Goal: Transaction & Acquisition: Purchase product/service

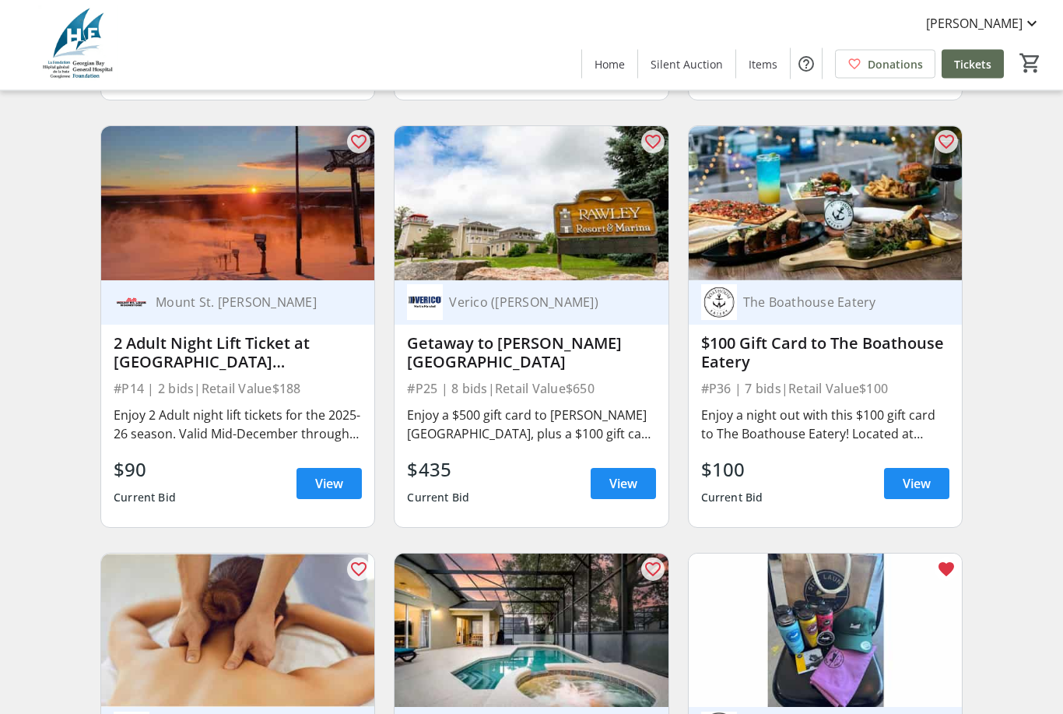
scroll to position [2716, 0]
click at [958, 616] on img at bounding box center [825, 630] width 273 height 154
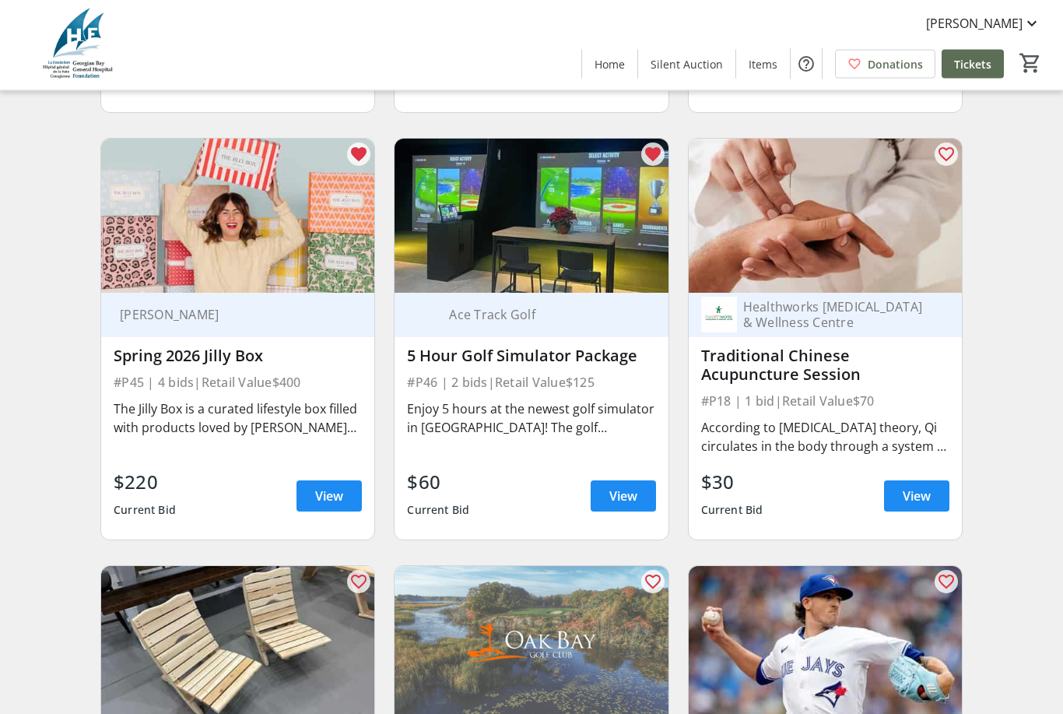
scroll to position [8255, 0]
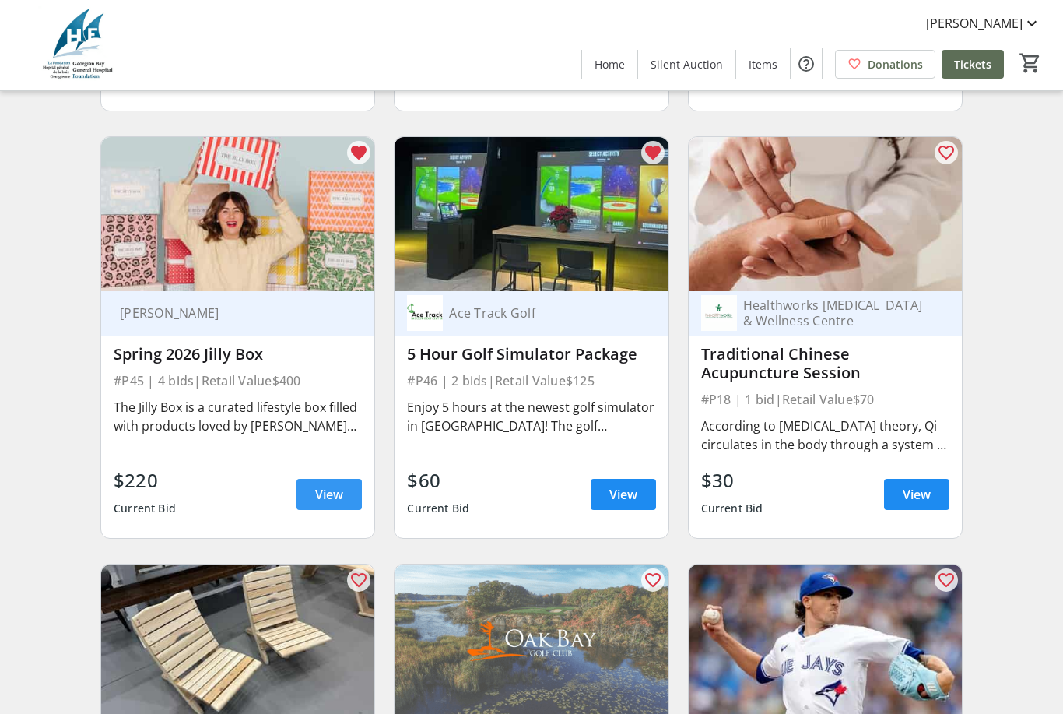
click at [315, 497] on span "View" at bounding box center [329, 494] width 28 height 19
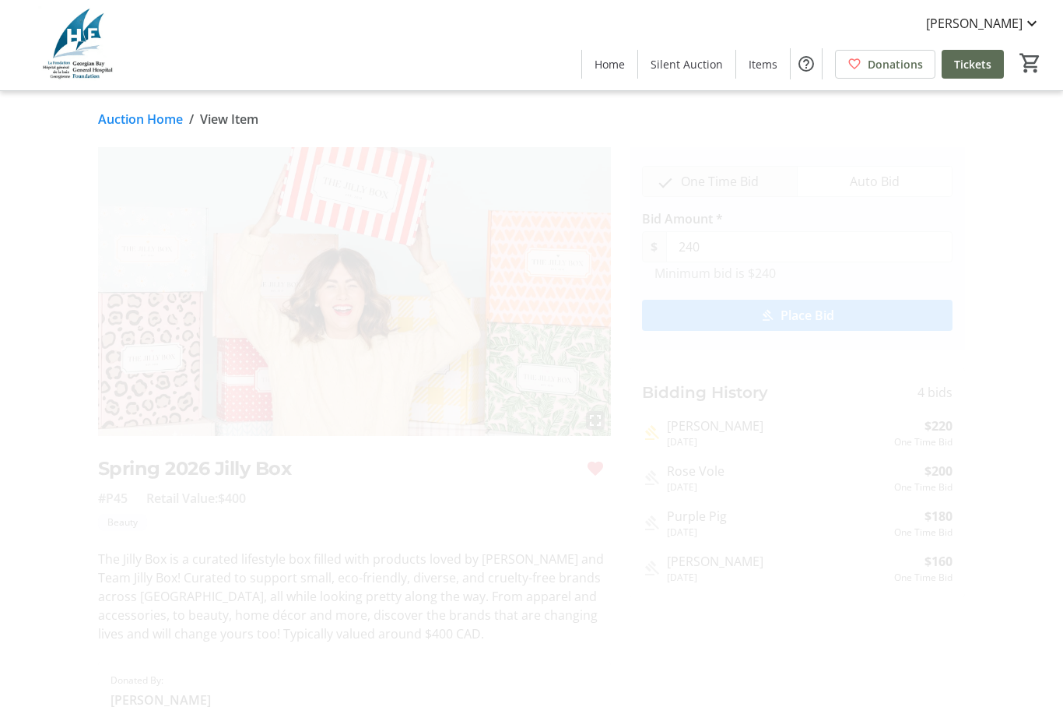
click at [863, 318] on span "submit" at bounding box center [797, 315] width 311 height 37
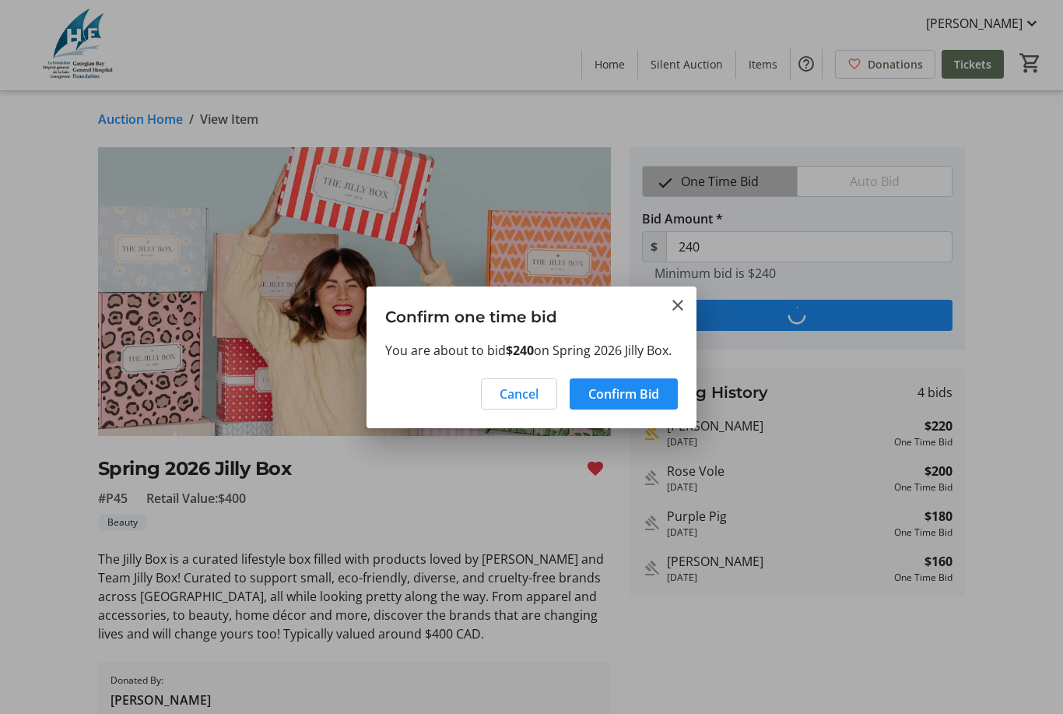
click at [638, 398] on span "Confirm Bid" at bounding box center [623, 393] width 71 height 19
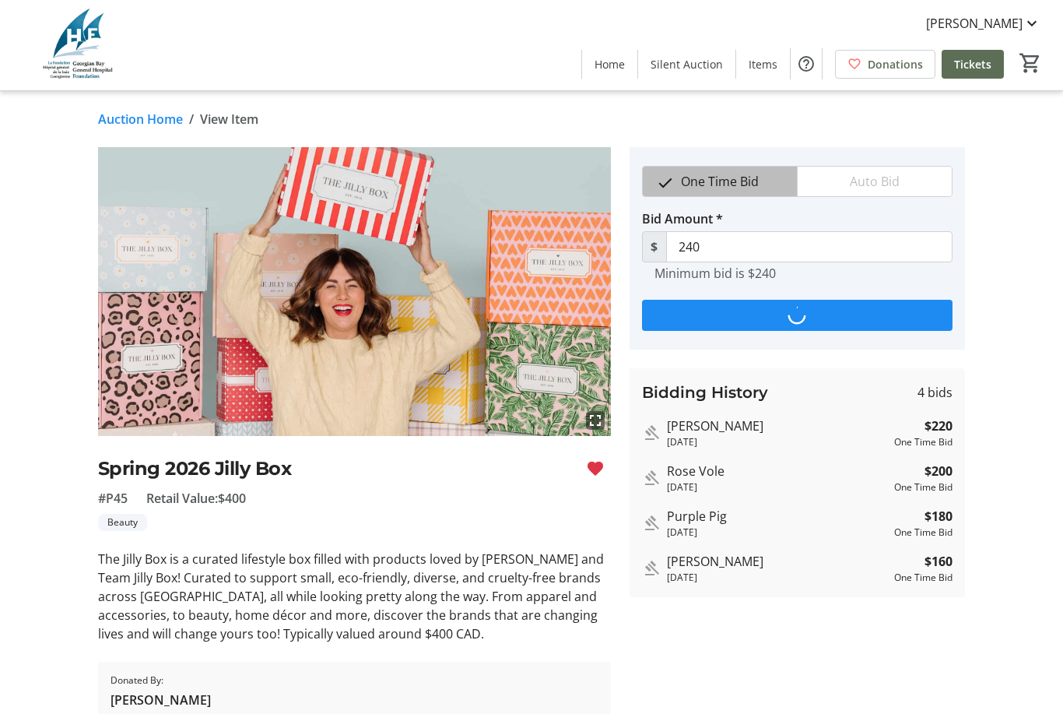
type input "260"
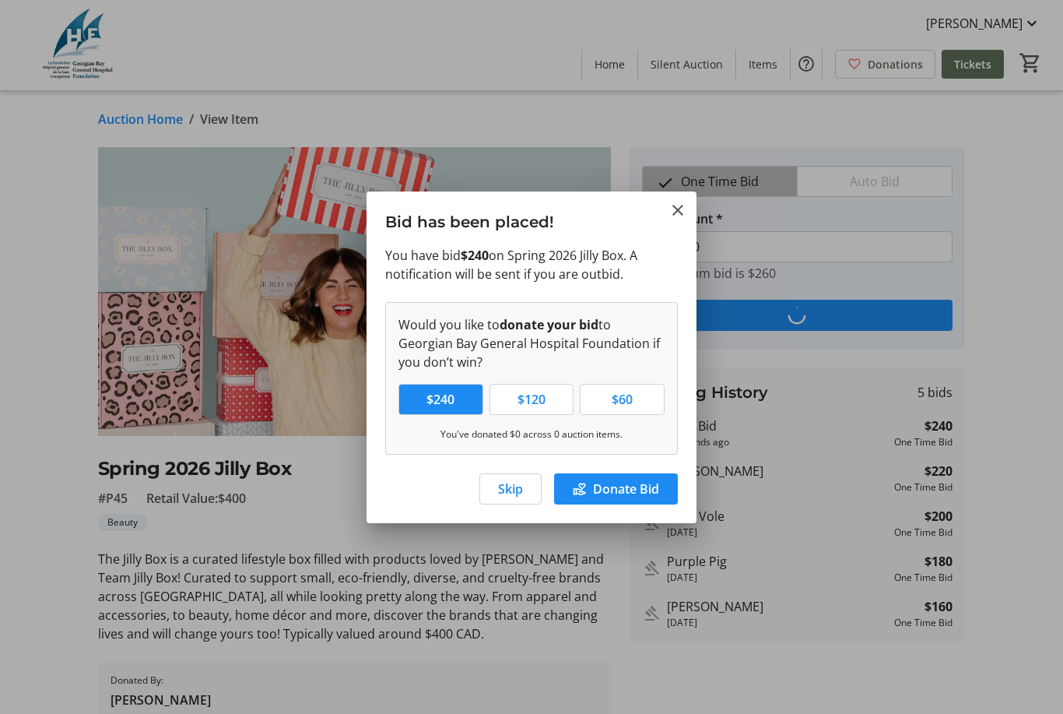
click at [531, 483] on span "button" at bounding box center [510, 488] width 61 height 37
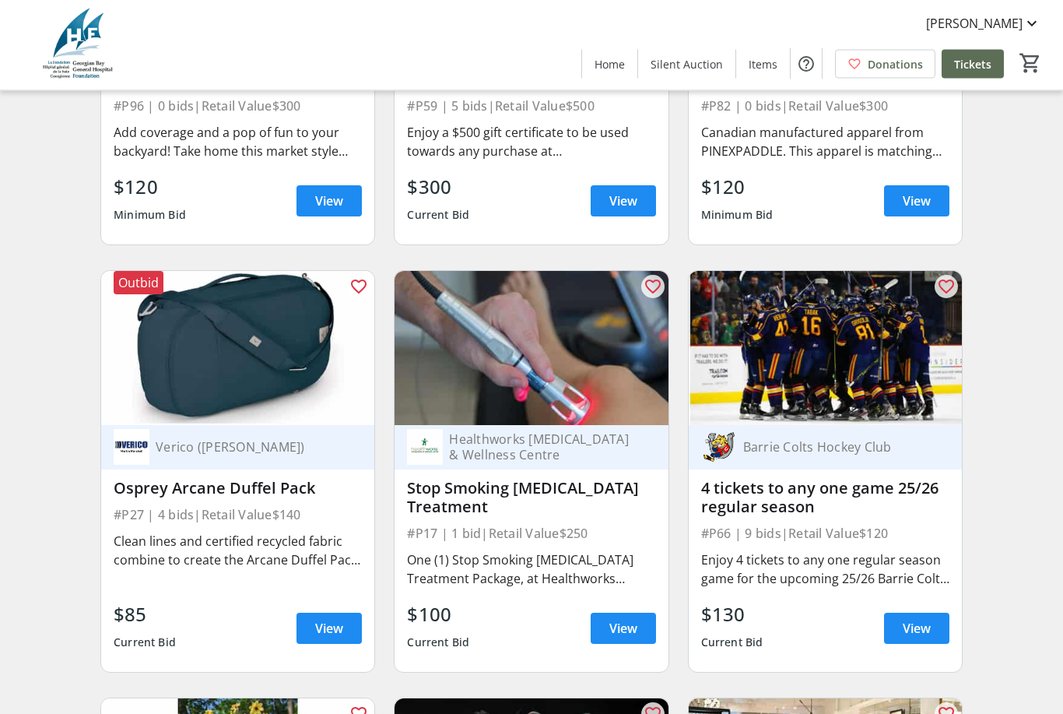
scroll to position [11135, 0]
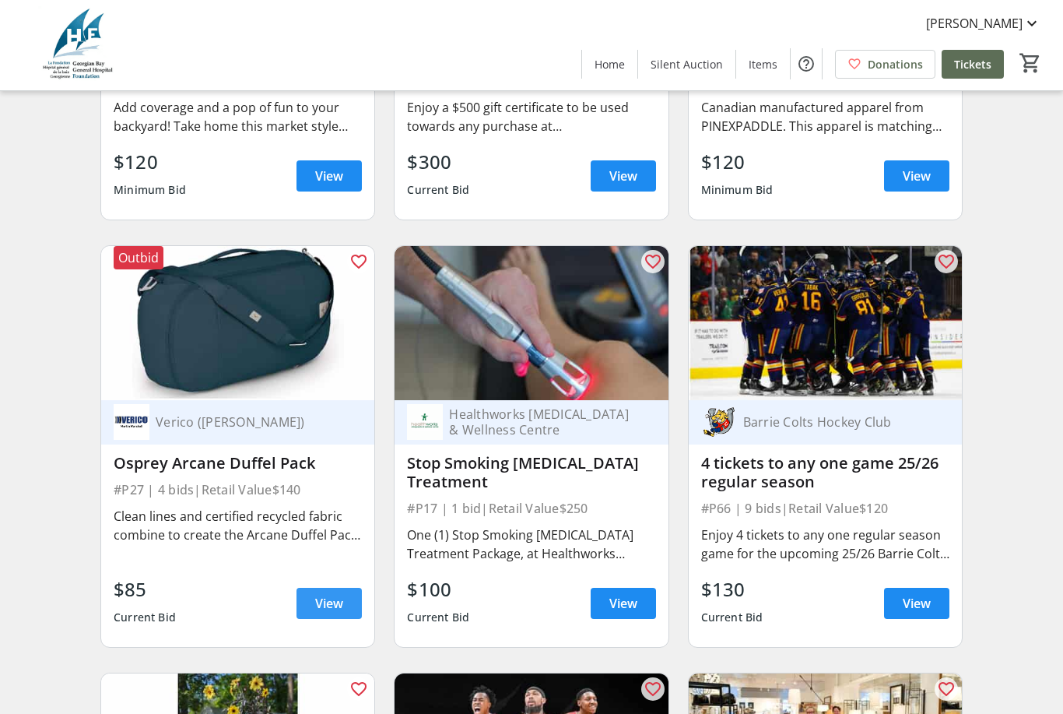
click at [319, 609] on span "View" at bounding box center [329, 603] width 28 height 19
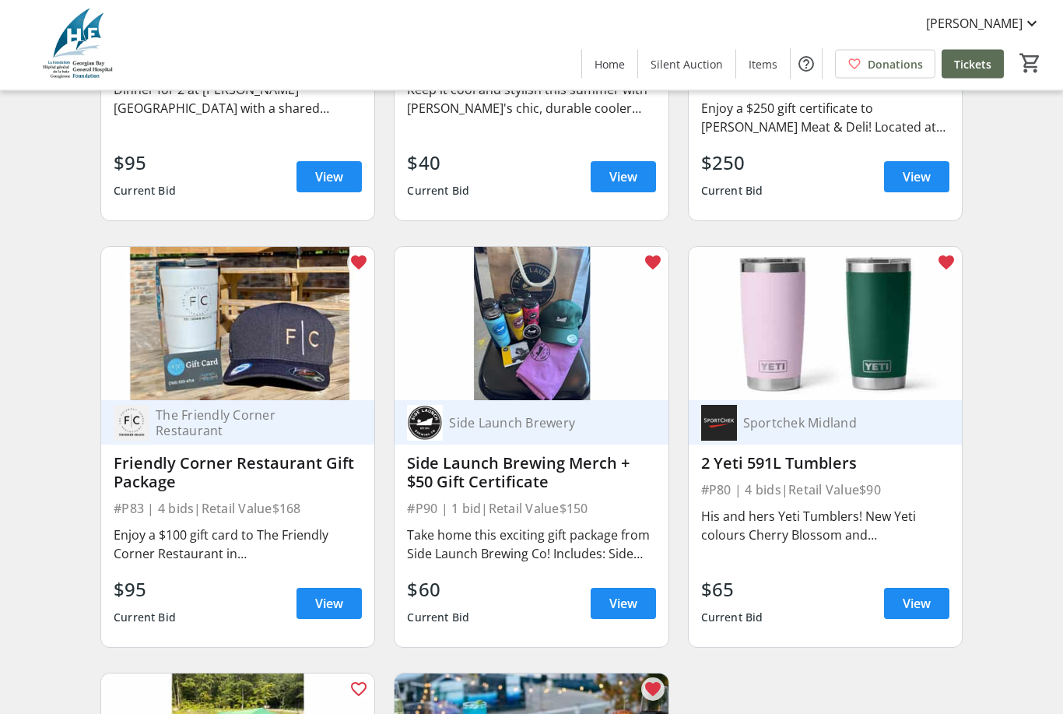
scroll to position [13694, 0]
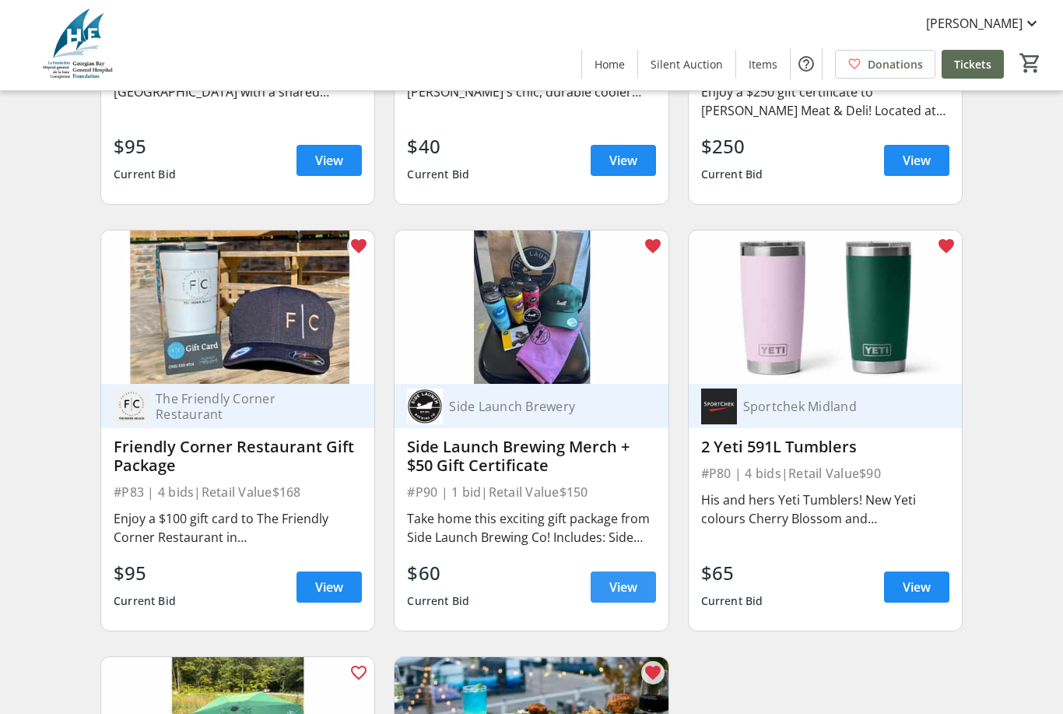
click at [621, 597] on span at bounding box center [623, 586] width 65 height 37
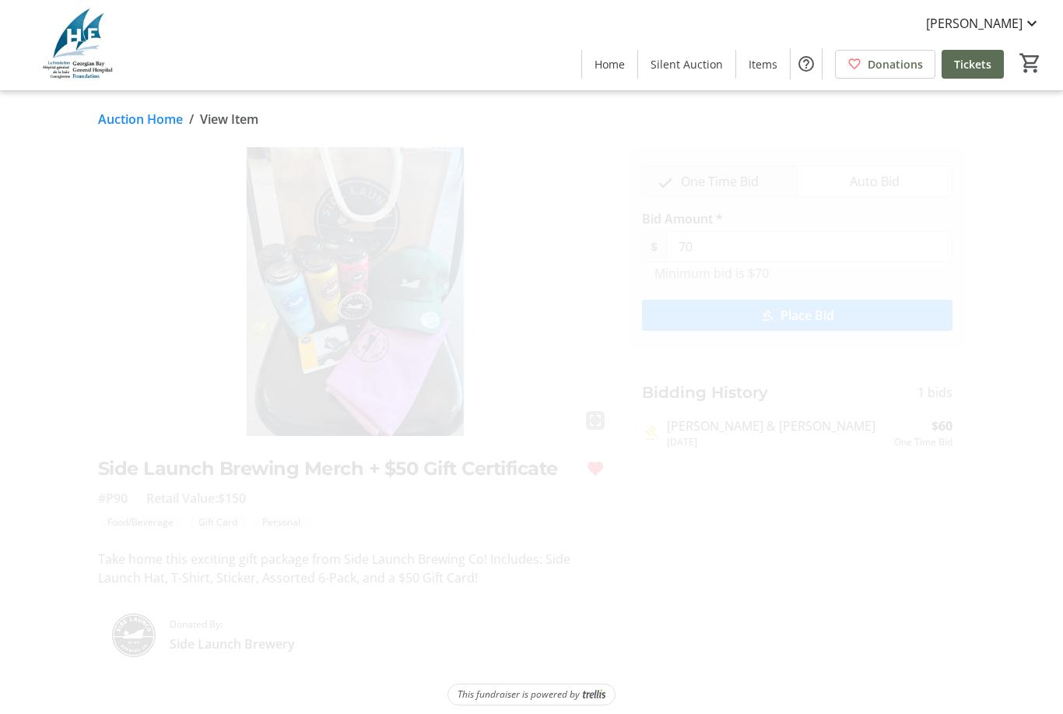
click at [846, 314] on span "submit" at bounding box center [797, 315] width 311 height 37
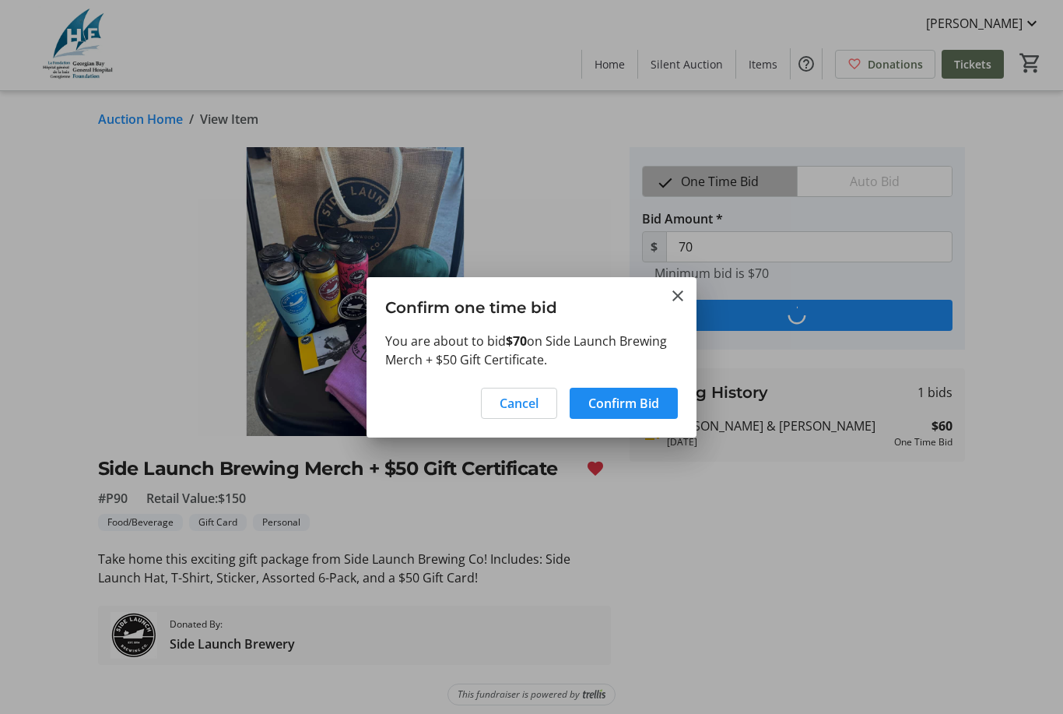
click at [641, 413] on span "Confirm Bid" at bounding box center [623, 403] width 71 height 19
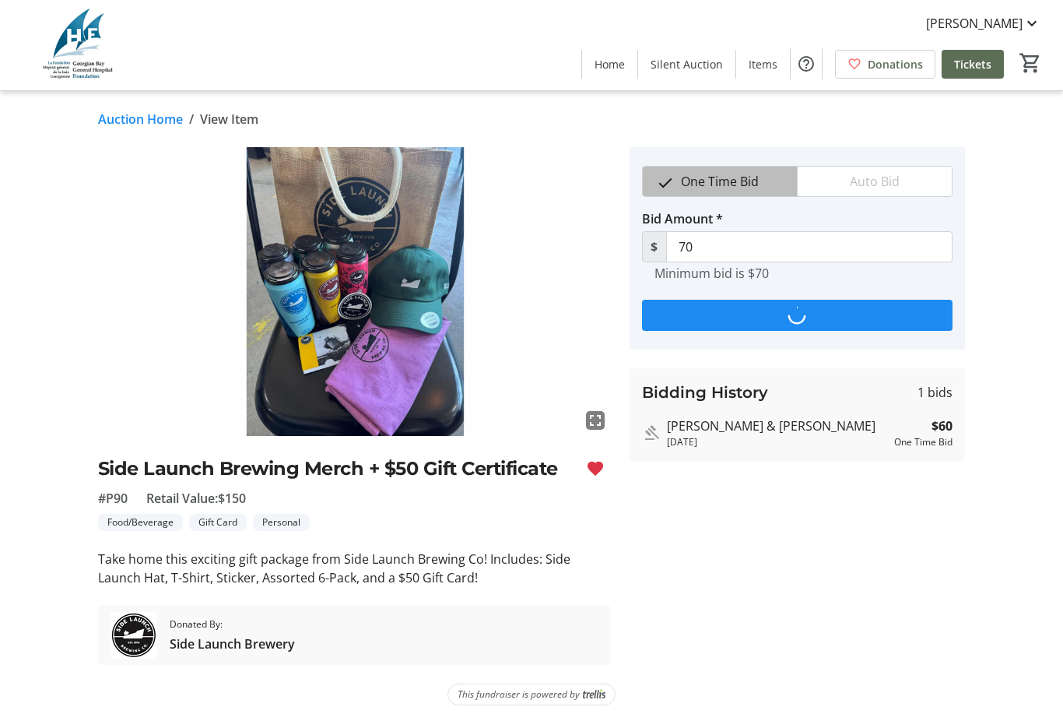
type input "80"
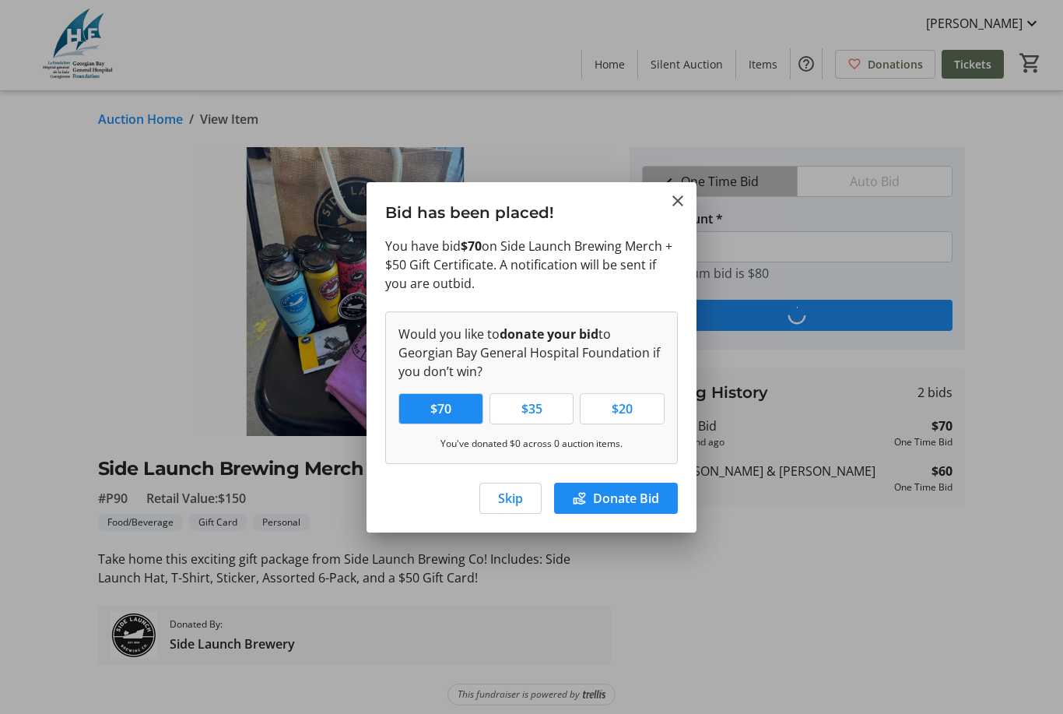
click at [516, 507] on span "Skip" at bounding box center [510, 498] width 25 height 19
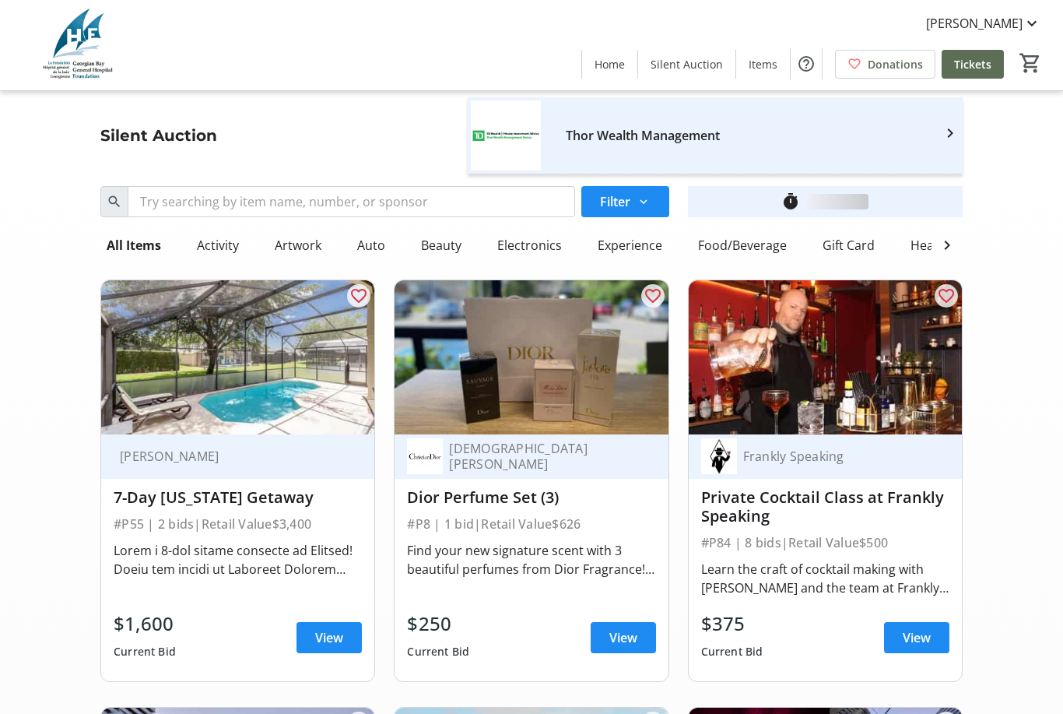
scroll to position [13694, 0]
